Goal: Obtain resource: Obtain resource

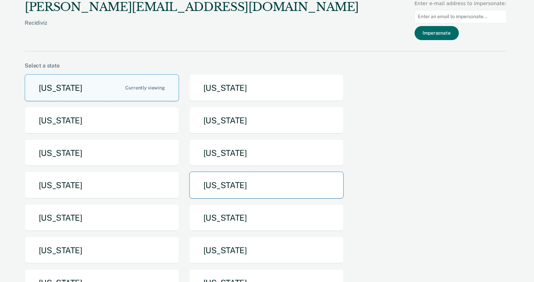
click at [208, 190] on button "[US_STATE]" at bounding box center [266, 185] width 154 height 27
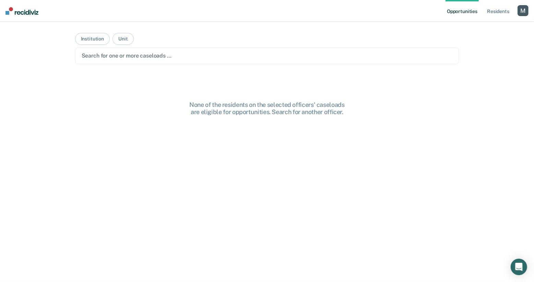
click at [182, 52] on div at bounding box center [267, 56] width 371 height 8
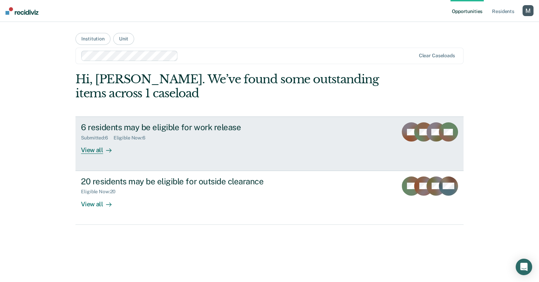
click at [184, 132] on div "Submitted : 6 Eligible Now : 6" at bounding box center [201, 136] width 241 height 9
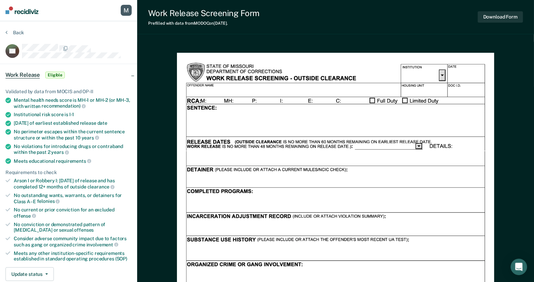
scroll to position [1, 0]
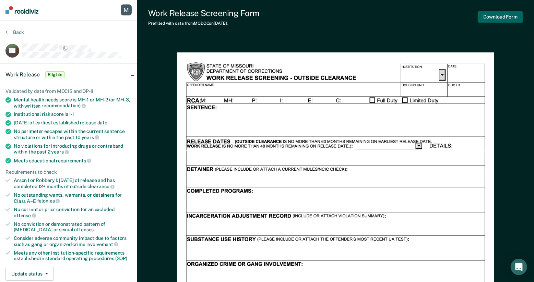
click at [488, 19] on button "Download Form" at bounding box center [500, 16] width 45 height 11
click at [16, 31] on button "Back" at bounding box center [14, 32] width 19 height 6
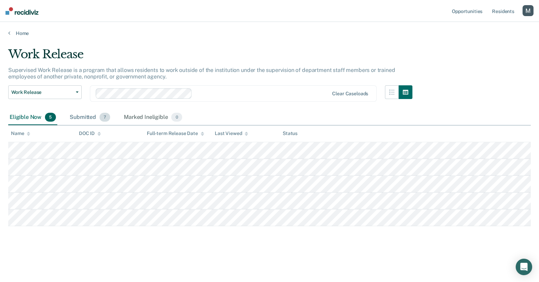
click at [90, 120] on div "Submitted 7" at bounding box center [89, 117] width 43 height 15
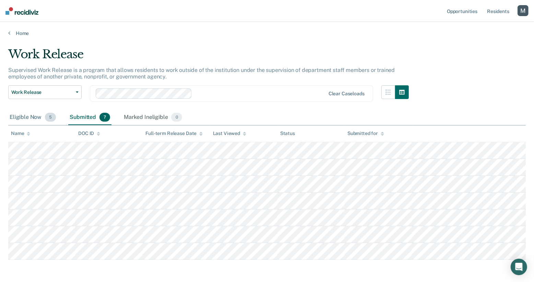
click at [34, 120] on div "Eligible Now 5" at bounding box center [32, 117] width 49 height 15
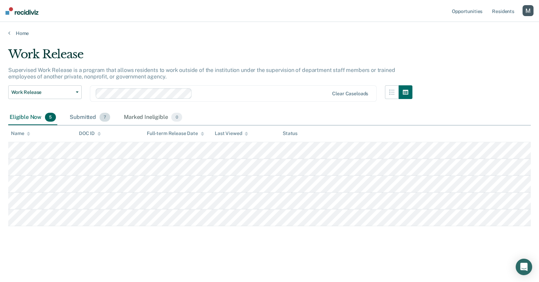
click at [92, 122] on div "Submitted 7" at bounding box center [89, 117] width 43 height 15
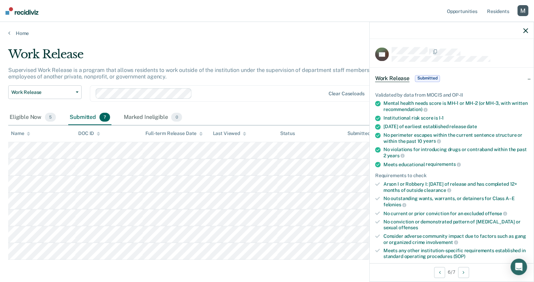
click at [524, 31] on icon "button" at bounding box center [525, 30] width 5 height 5
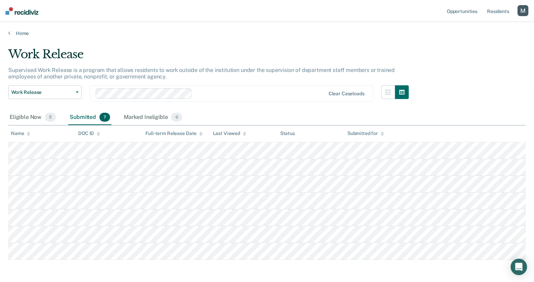
click at [523, 14] on div "button" at bounding box center [523, 10] width 11 height 11
click at [481, 50] on link "Log Out" at bounding box center [494, 53] width 58 height 6
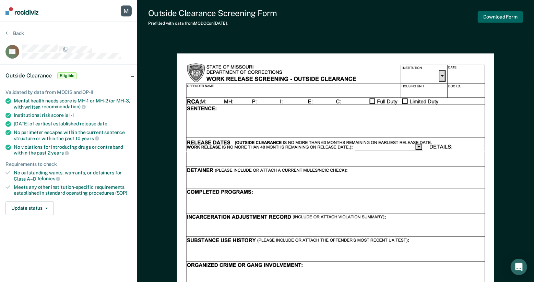
click at [507, 16] on button "Download Form" at bounding box center [500, 16] width 45 height 11
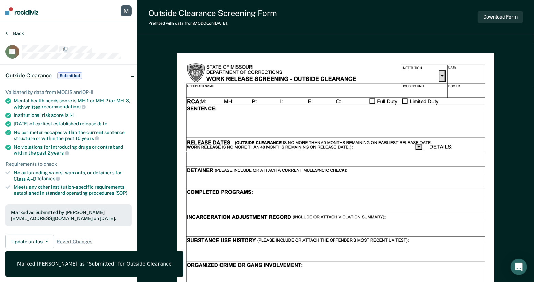
click at [17, 33] on button "Back" at bounding box center [14, 33] width 19 height 6
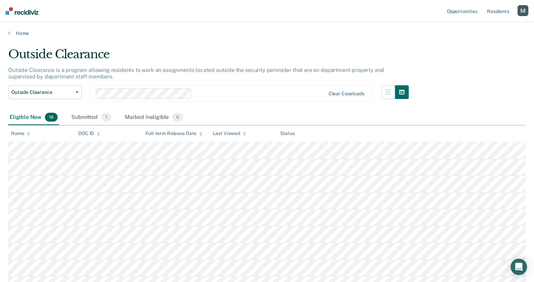
click at [521, 10] on div "button" at bounding box center [523, 10] width 11 height 11
click at [470, 55] on link "Log Out" at bounding box center [494, 53] width 58 height 6
